Goal: Information Seeking & Learning: Learn about a topic

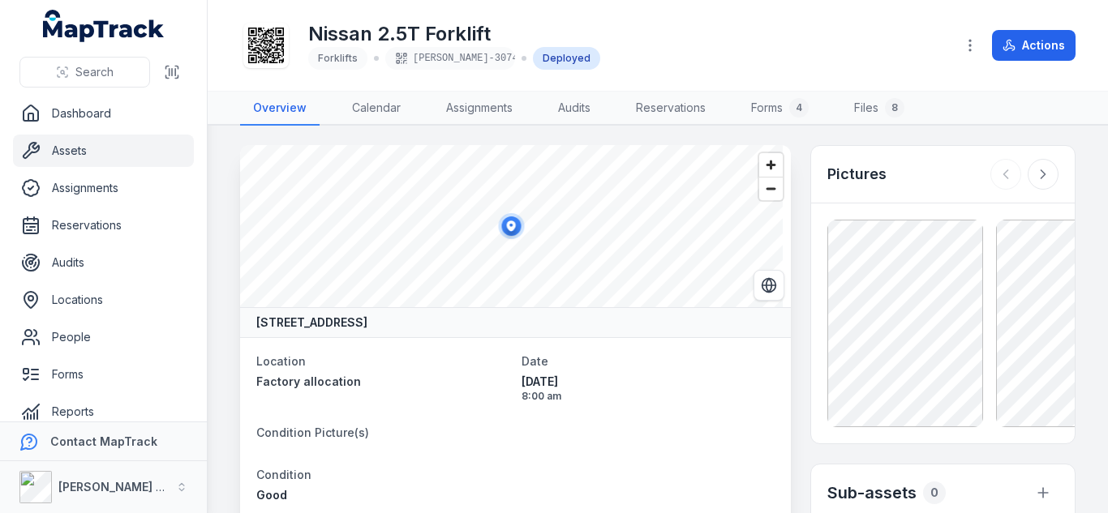
scroll to position [1281, 0]
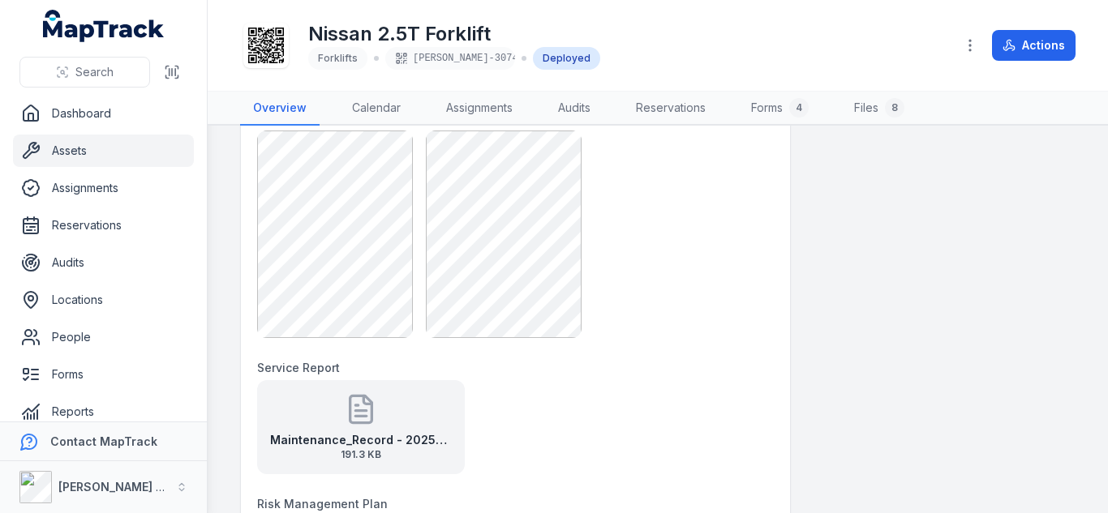
click at [384, 410] on div "Maintenance_Record - 2025-09-09T161837.739 191.3 KB" at bounding box center [361, 427] width 208 height 94
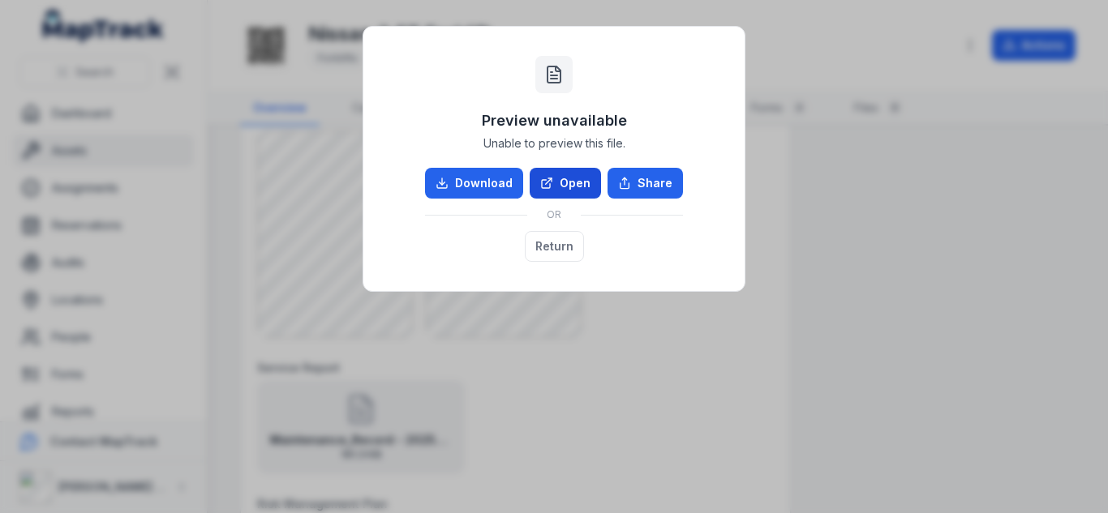
click at [562, 182] on link "Open" at bounding box center [565, 183] width 71 height 31
click at [336, 235] on div "Preview unavailable Unable to preview this file. Download Open Share OR Return" at bounding box center [554, 256] width 1108 height 513
click at [561, 244] on button "Return" at bounding box center [554, 246] width 59 height 31
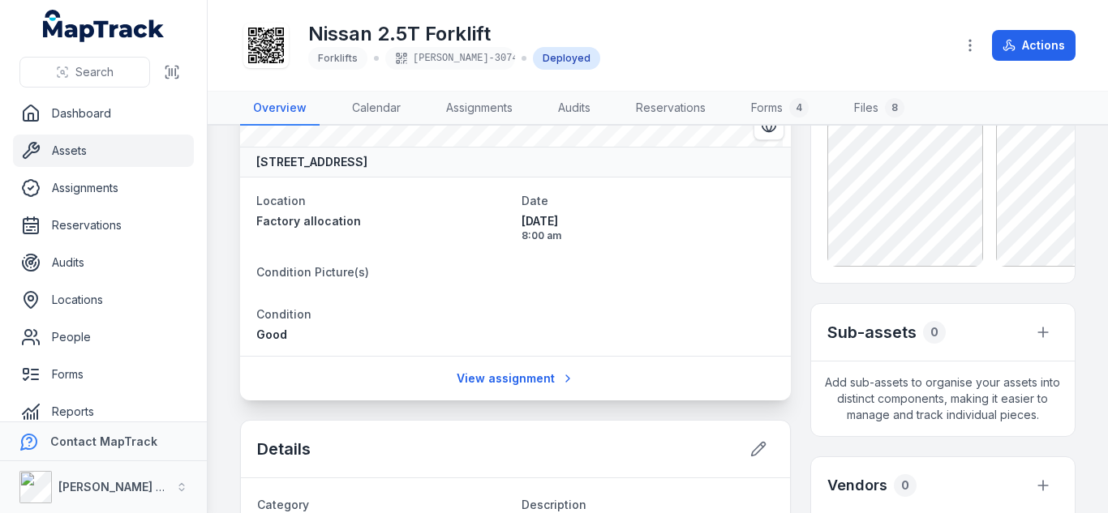
scroll to position [161, 0]
click at [72, 89] on div "Search" at bounding box center [103, 72] width 207 height 50
click at [81, 69] on span "Search" at bounding box center [94, 72] width 38 height 16
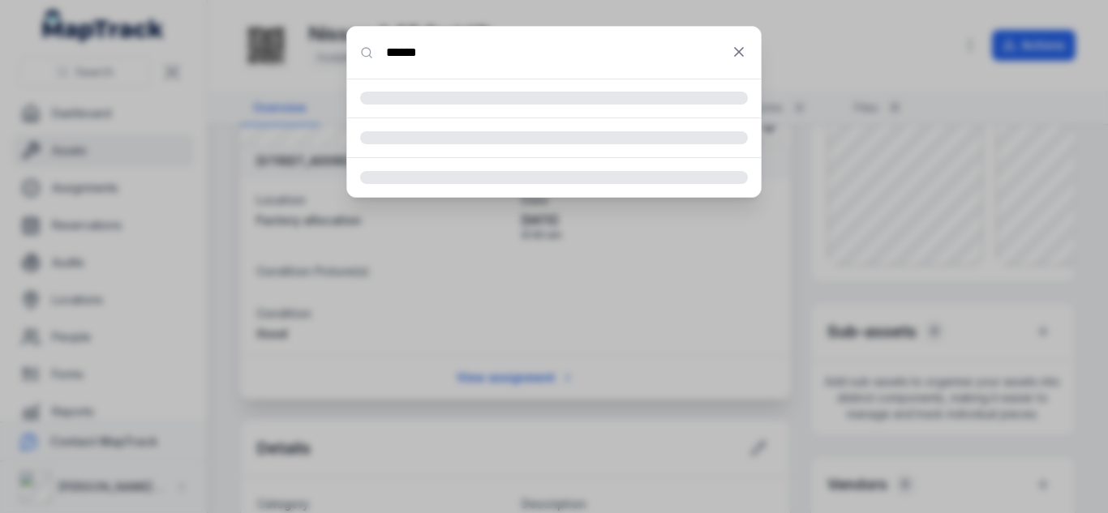
type input "******"
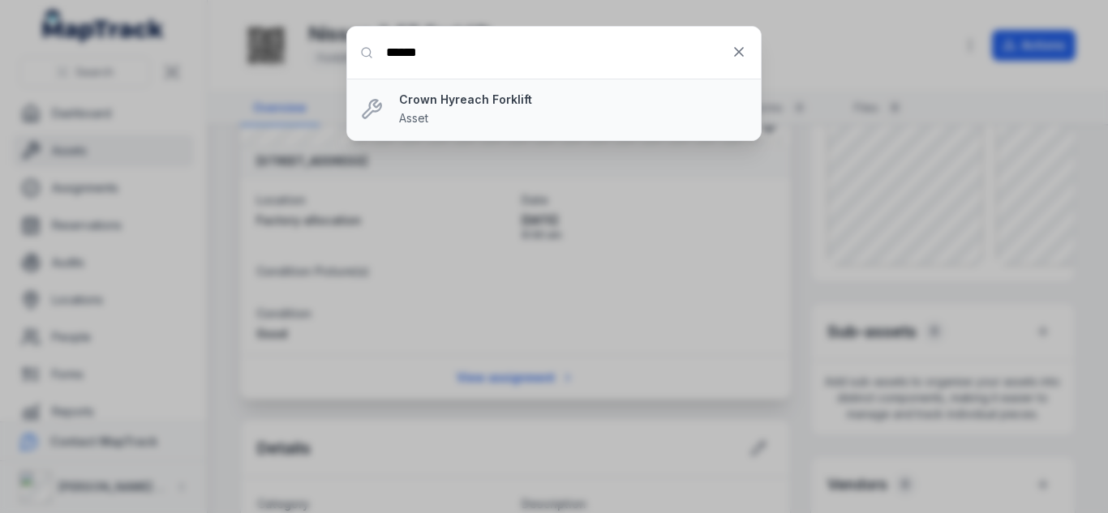
click at [474, 101] on strong "Crown Hyreach Forklift" at bounding box center [573, 100] width 349 height 16
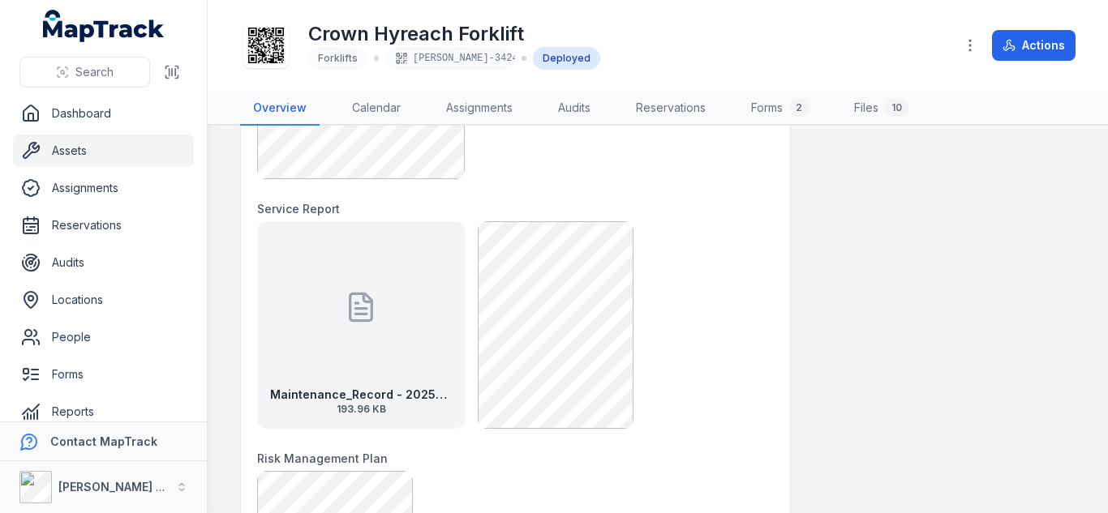
scroll to position [1441, 0]
click at [388, 294] on div "Maintenance_Record - 2025-09-09T161834.367 193.96 KB" at bounding box center [361, 325] width 208 height 208
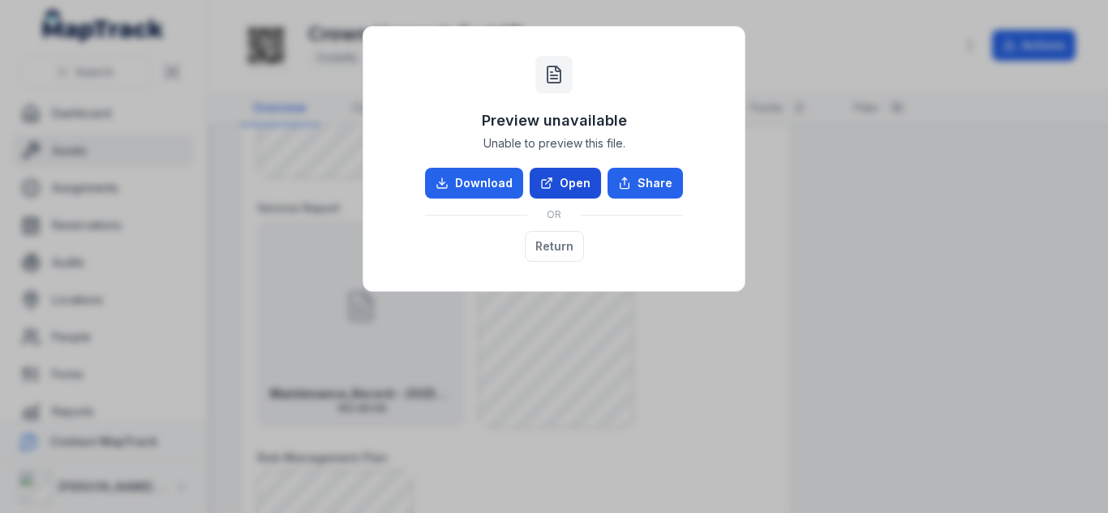
click at [578, 192] on link "Open" at bounding box center [565, 183] width 71 height 31
click at [556, 242] on button "Return" at bounding box center [554, 246] width 59 height 31
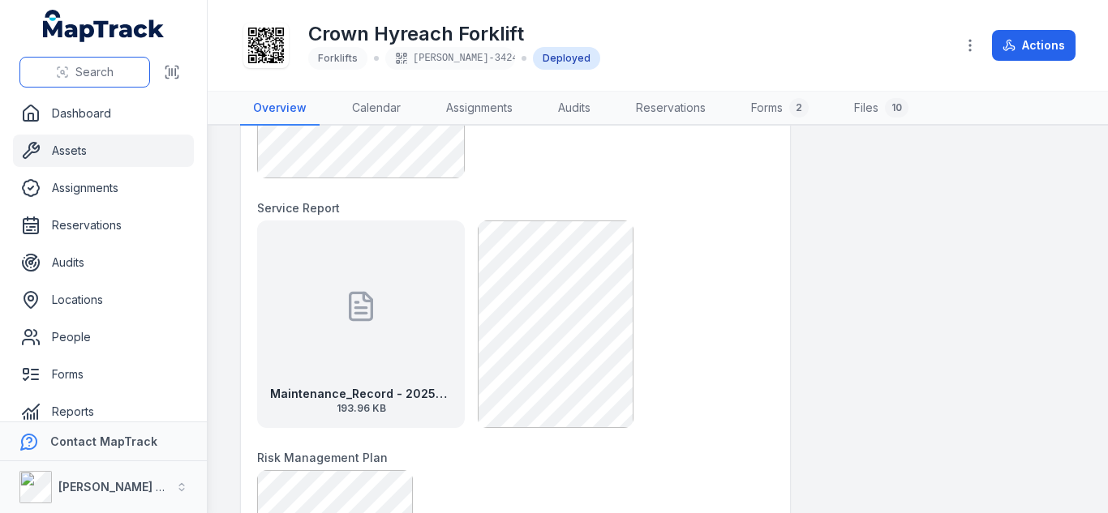
click at [137, 79] on button "Search" at bounding box center [84, 72] width 131 height 31
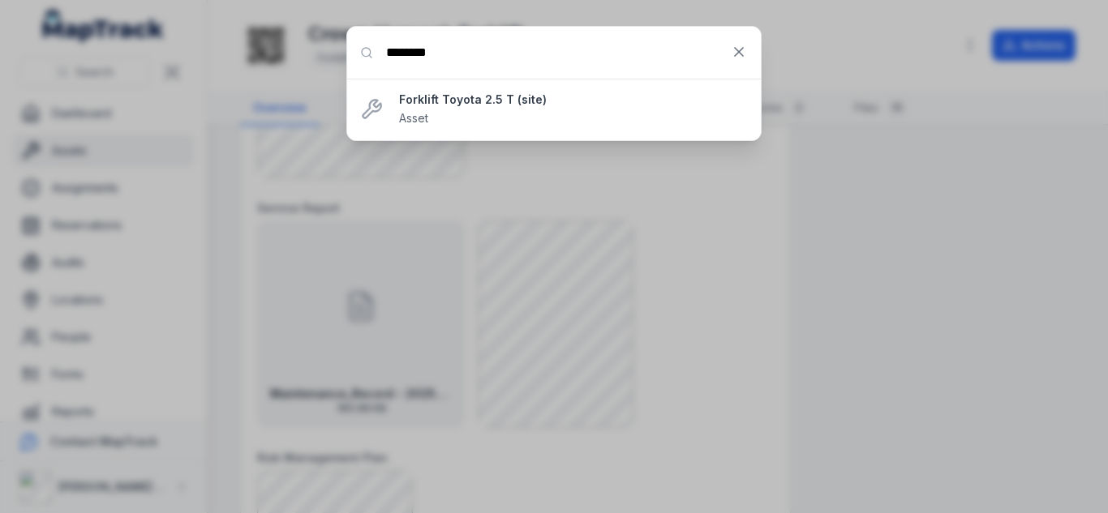
type input "********"
click at [444, 110] on div "Forklift Toyota 2.5 T (site) Asset" at bounding box center [573, 110] width 349 height 36
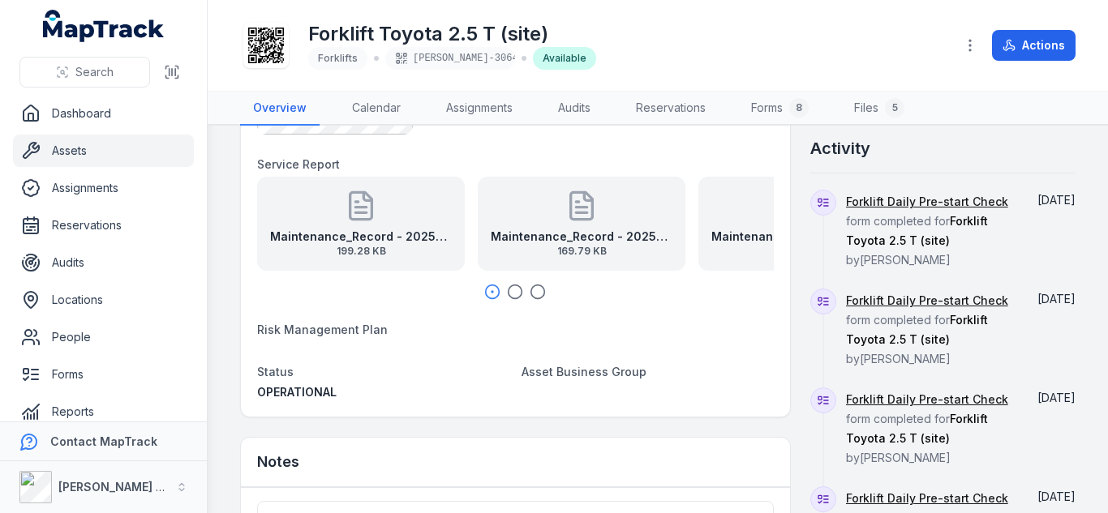
scroll to position [633, 0]
click at [509, 290] on icon "button" at bounding box center [515, 293] width 16 height 16
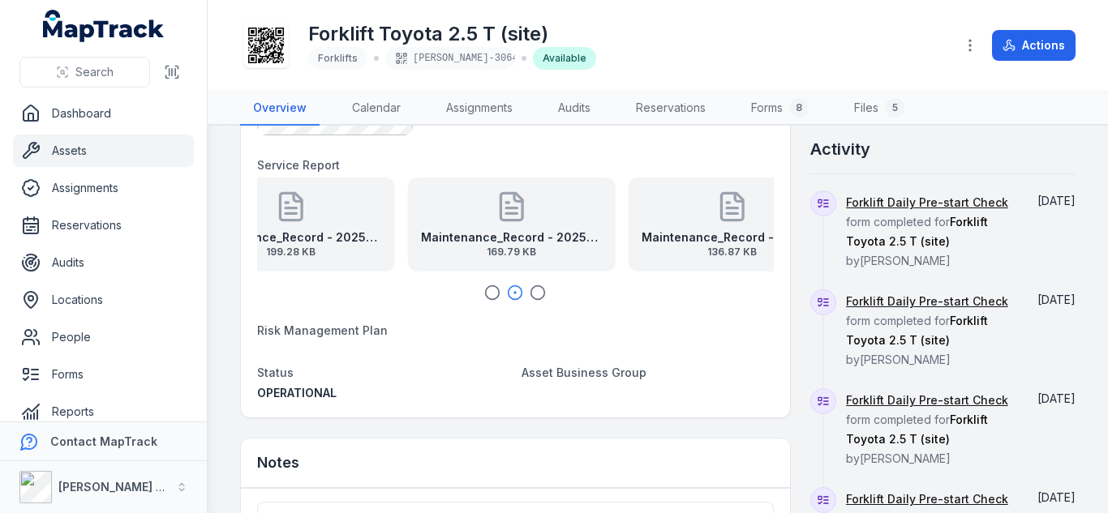
click at [543, 286] on div at bounding box center [515, 293] width 517 height 16
click at [532, 292] on icon "button" at bounding box center [538, 293] width 16 height 16
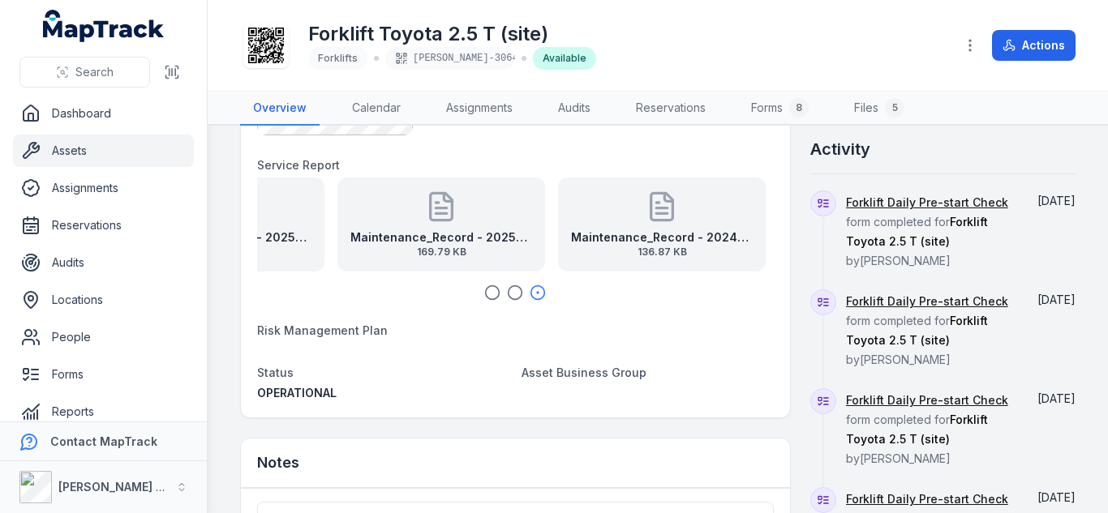
click at [483, 284] on div "Maintenance_Record - 2025-09-09T161831.063 199.28 KB Maintenance_Record - 2025-…" at bounding box center [515, 239] width 517 height 123
click at [486, 289] on circle "button" at bounding box center [493, 293] width 14 height 14
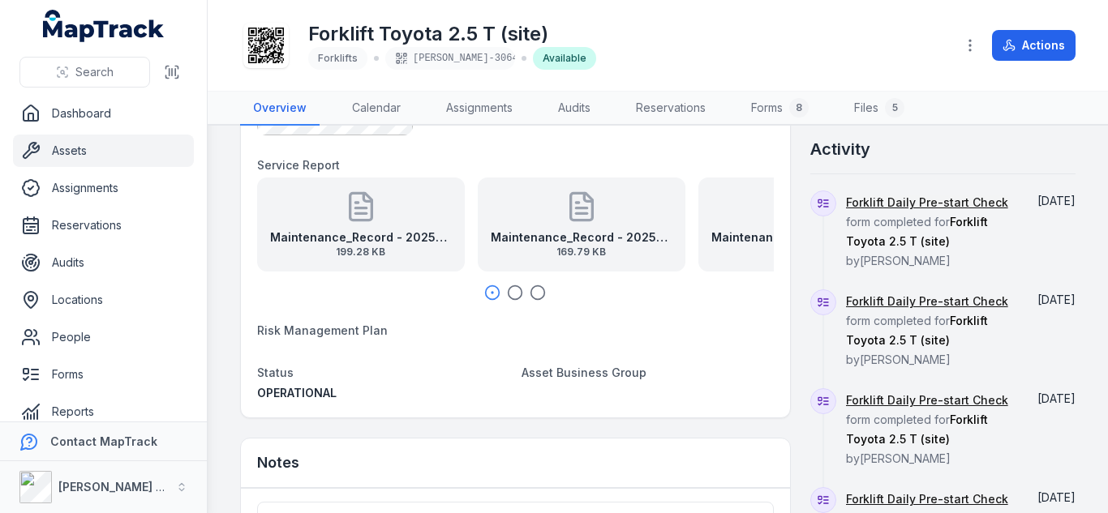
click at [750, 210] on div "Maintenance_Record - 2024-11-15T093445.681 136.87 KB" at bounding box center [802, 225] width 208 height 94
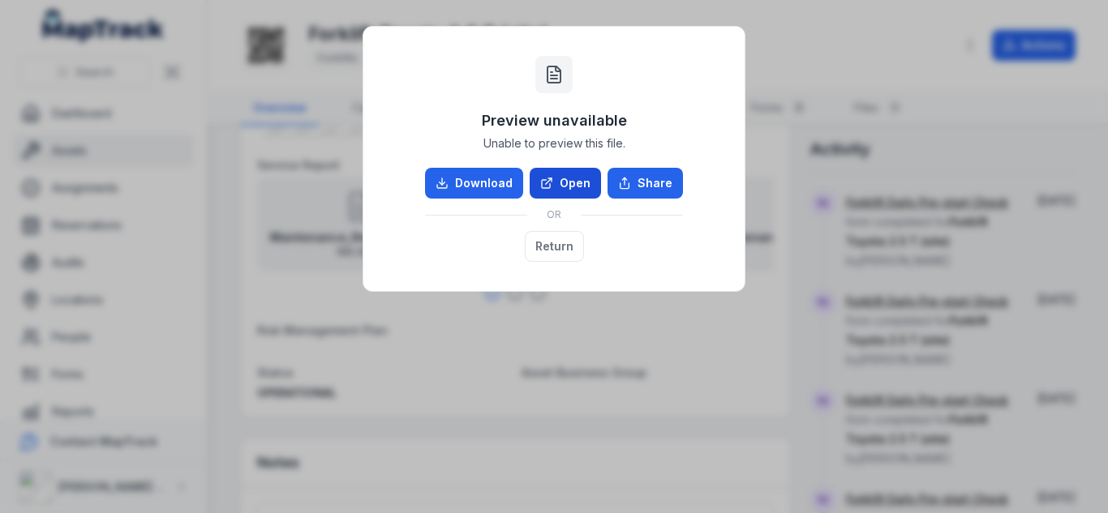
click at [567, 176] on link "Open" at bounding box center [565, 183] width 71 height 31
click at [558, 254] on button "Return" at bounding box center [554, 246] width 59 height 31
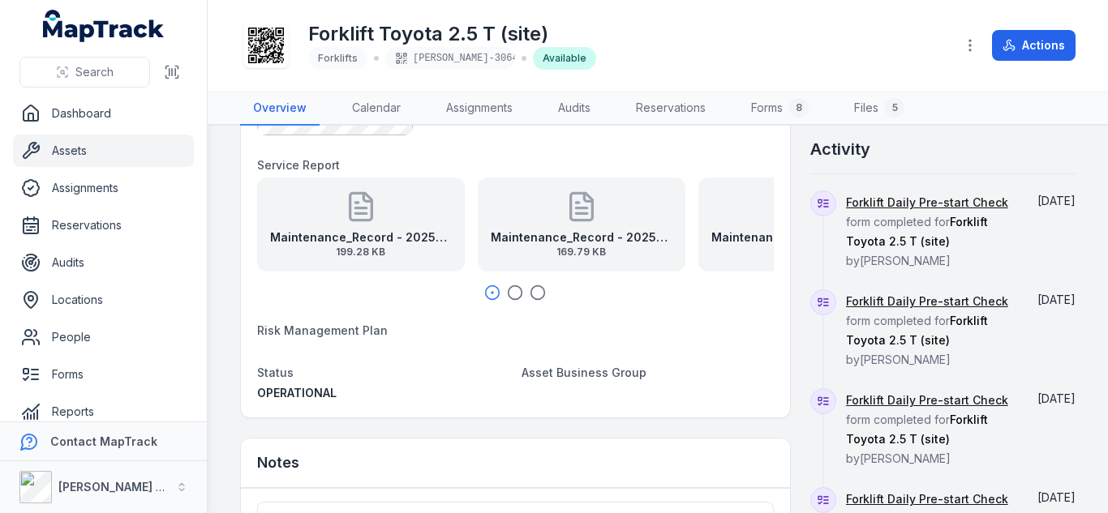
click at [611, 216] on div "Maintenance_Record - 2025-09-02T145455.231 169.79 KB" at bounding box center [582, 225] width 208 height 94
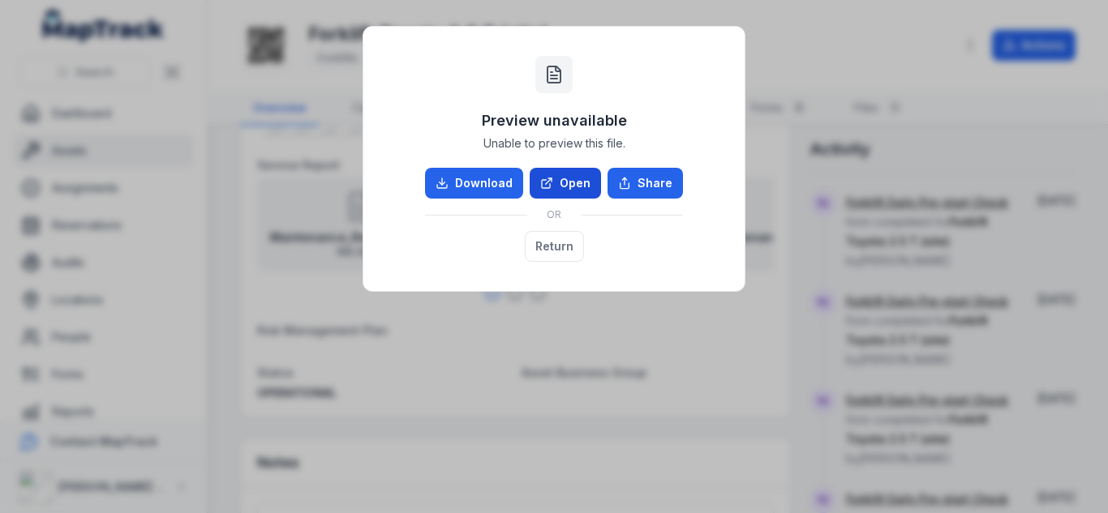
click at [553, 185] on icon at bounding box center [546, 183] width 13 height 13
click at [554, 253] on button "Return" at bounding box center [554, 246] width 59 height 31
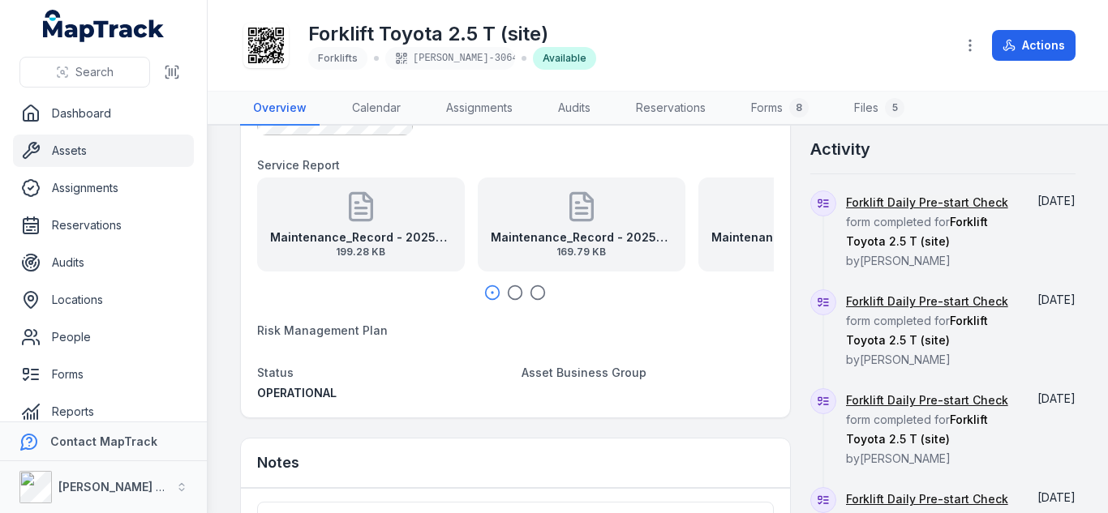
click at [415, 225] on div "Maintenance_Record - 2025-09-09T161831.063 199.28 KB" at bounding box center [361, 225] width 208 height 94
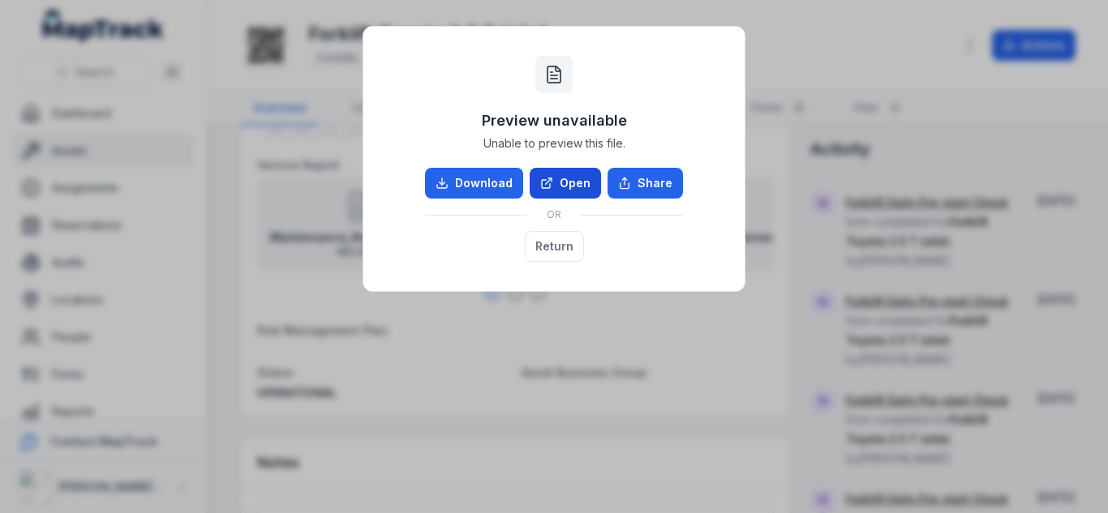
click at [578, 186] on link "Open" at bounding box center [565, 183] width 71 height 31
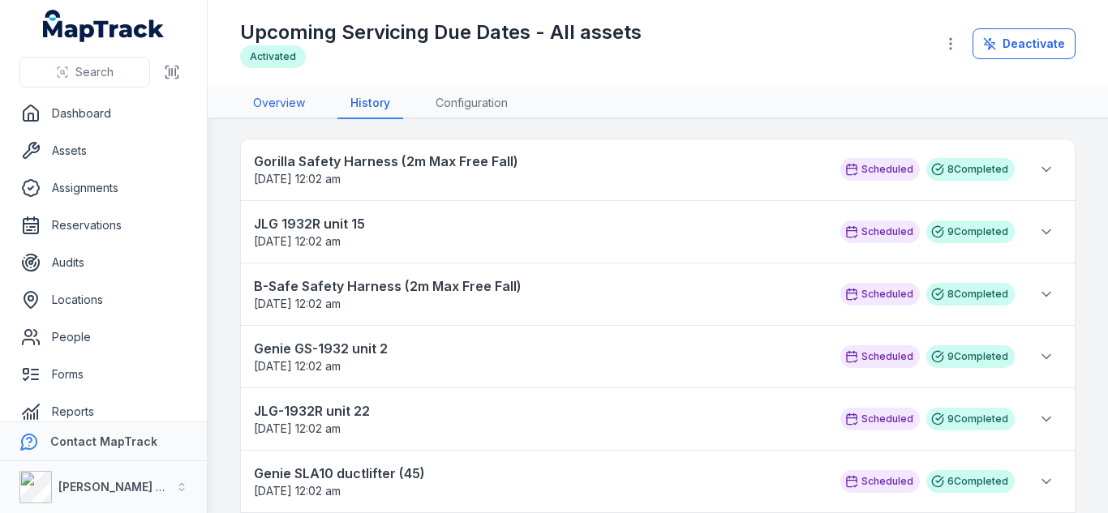
click at [299, 105] on link "Overview" at bounding box center [279, 103] width 78 height 31
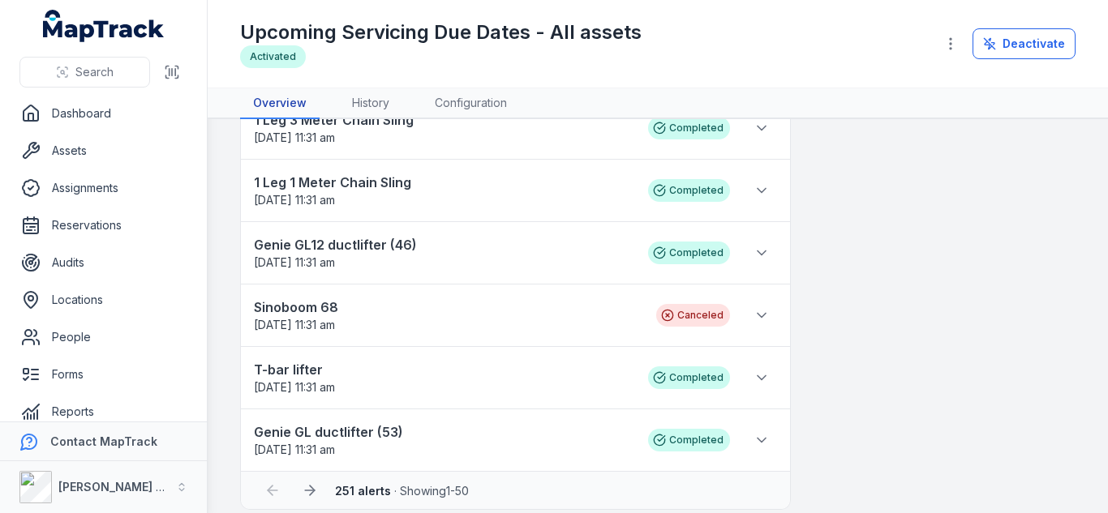
scroll to position [2806, 0]
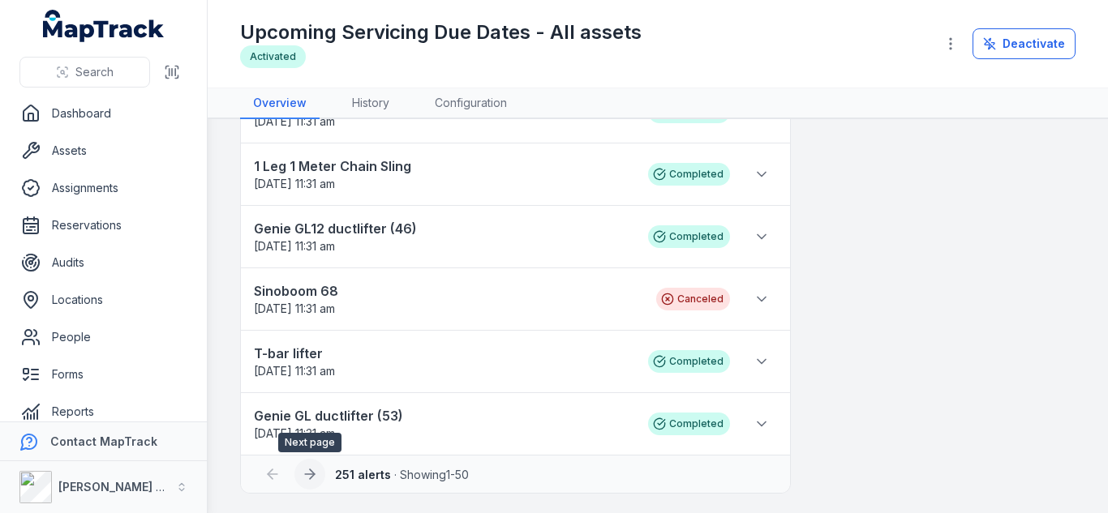
click at [316, 473] on icon at bounding box center [310, 474] width 16 height 16
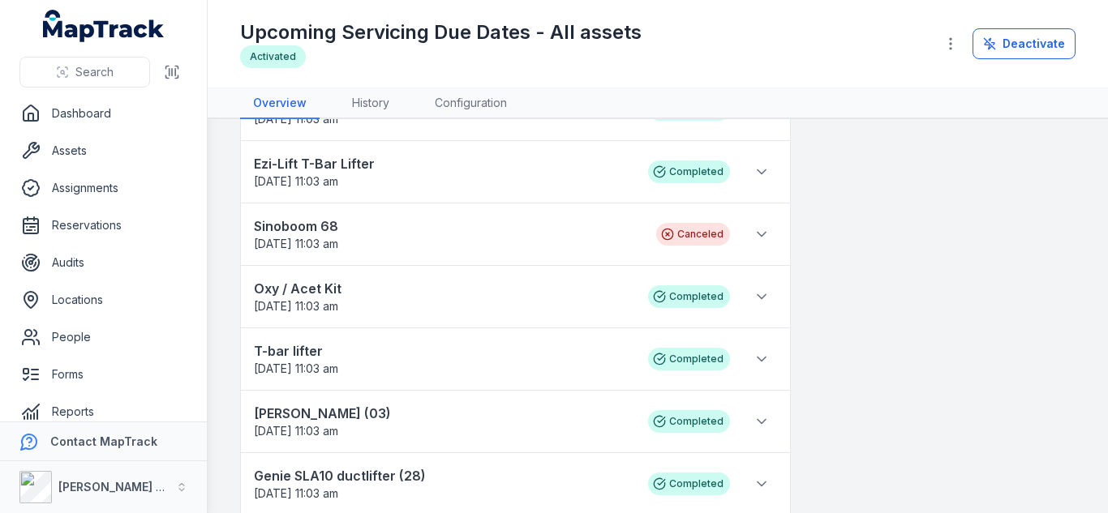
scroll to position [748, 0]
click at [321, 225] on strong "Sinoboom 68" at bounding box center [447, 225] width 386 height 19
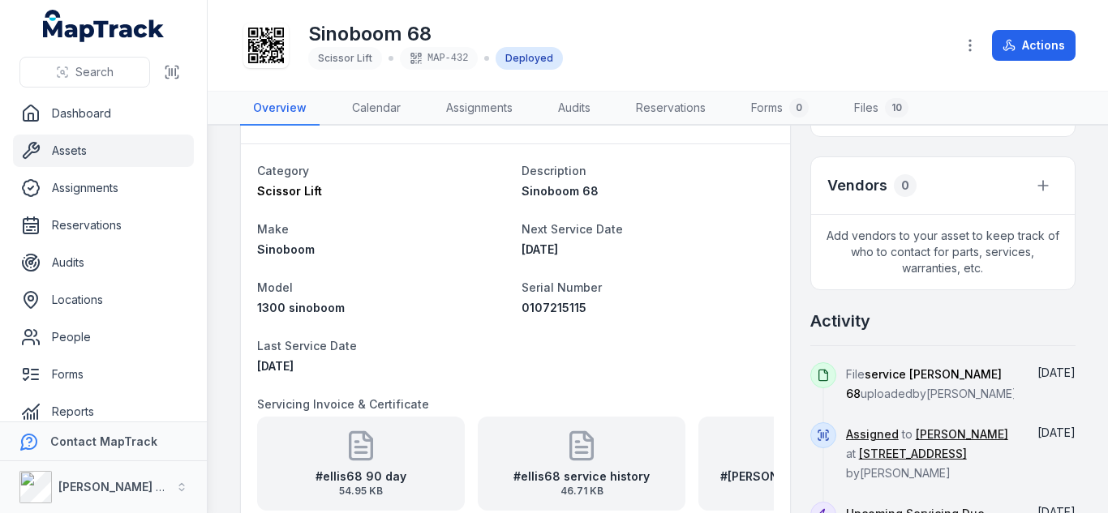
scroll to position [450, 0]
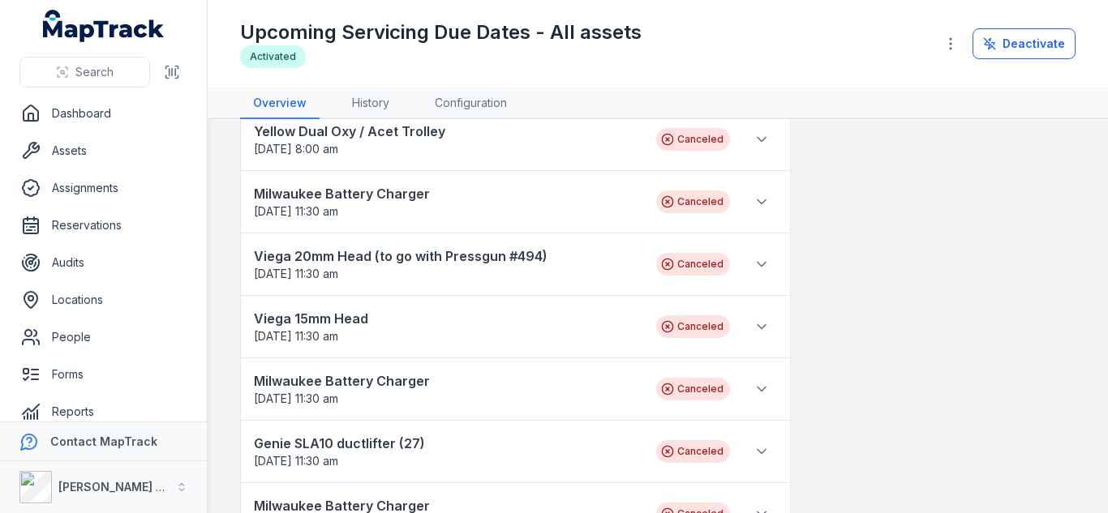
scroll to position [1659, 0]
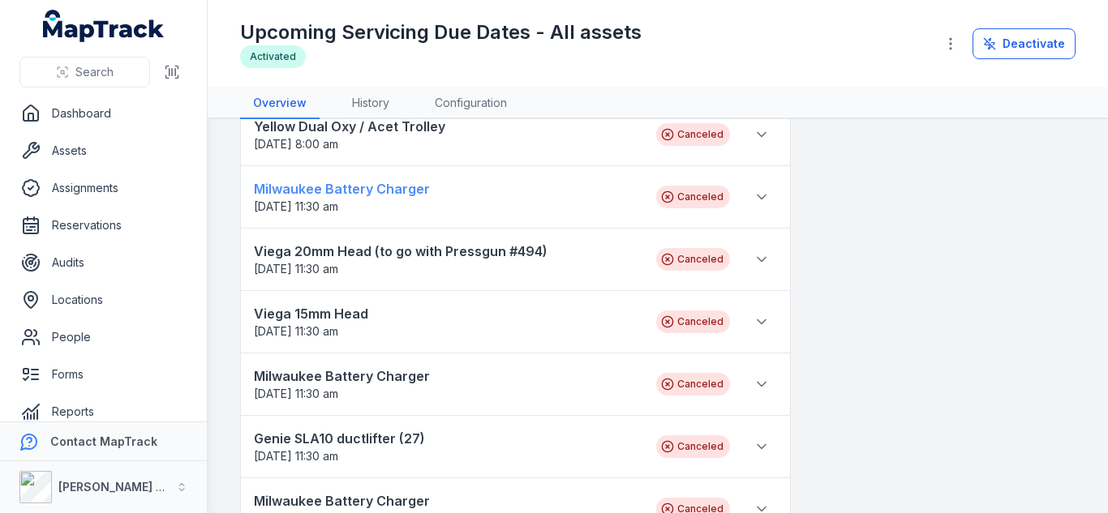
click at [367, 193] on strong "Milwaukee Battery Charger" at bounding box center [447, 188] width 386 height 19
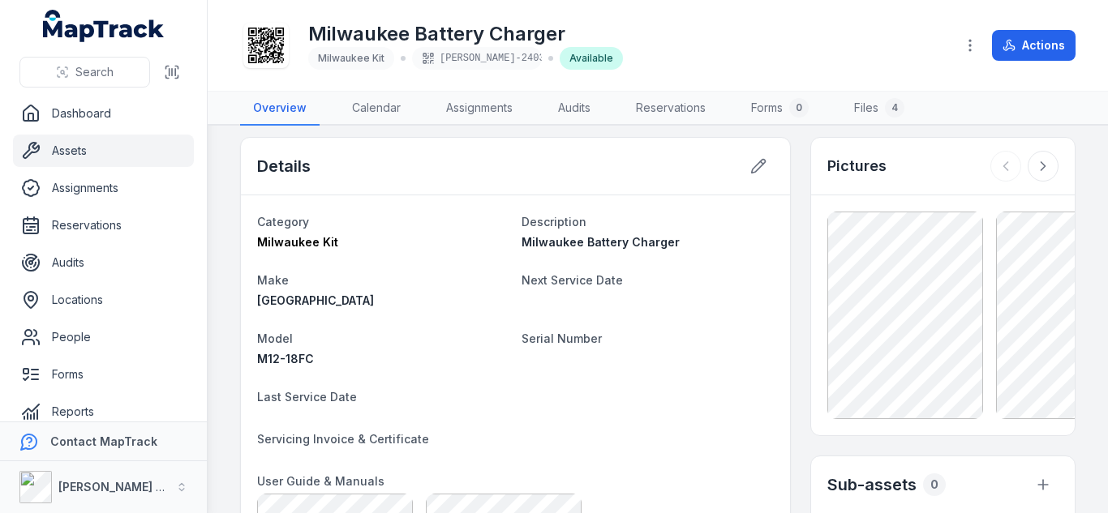
scroll to position [7, 0]
